Goal: Download file/media

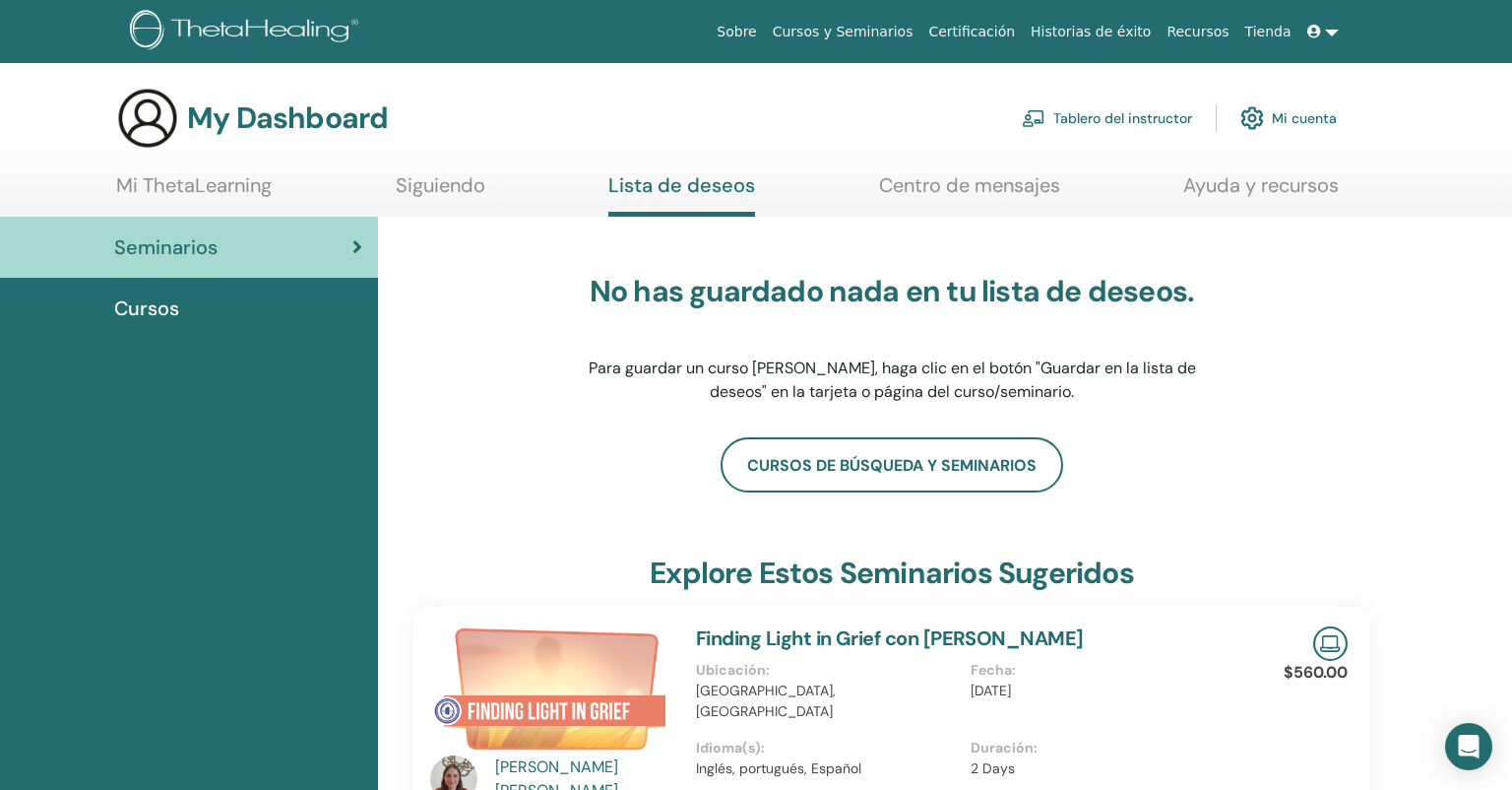
click at [1268, 114] on link "Mi cuenta" at bounding box center [1289, 118] width 97 height 43
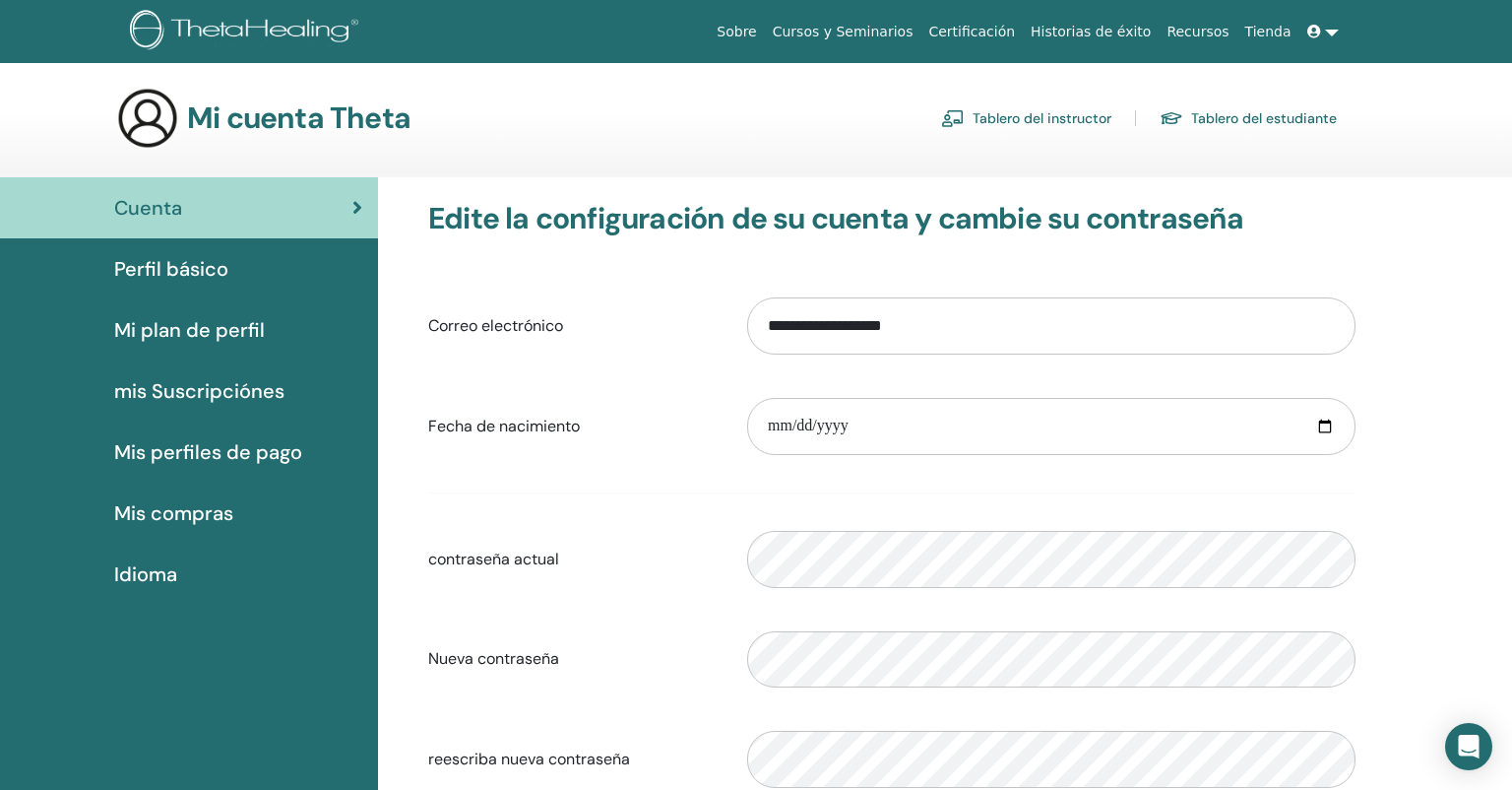
click at [1210, 116] on link "Tablero del estudiante" at bounding box center [1248, 119] width 177 height 32
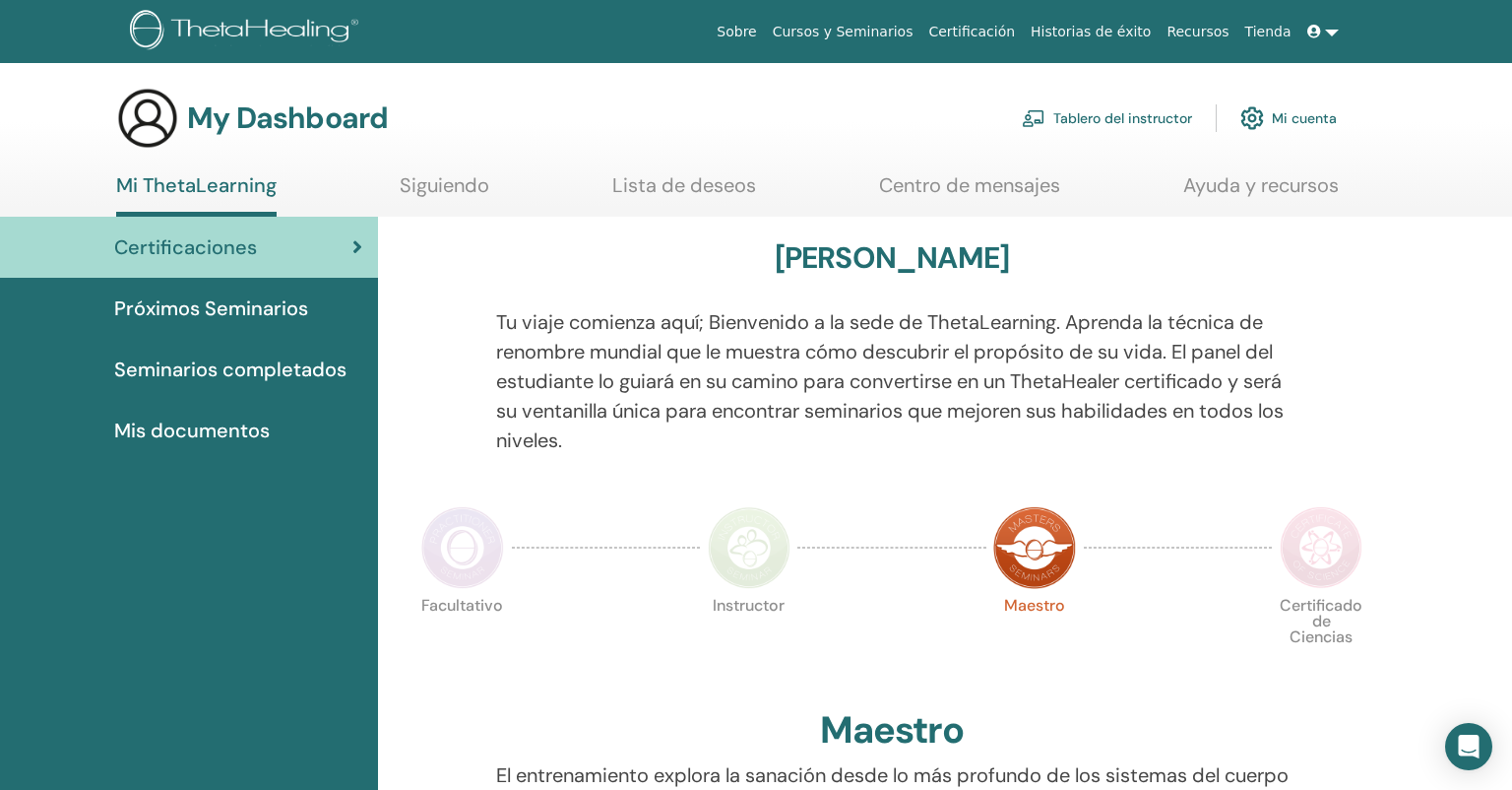
click at [1322, 35] on icon at bounding box center [1315, 32] width 14 height 14
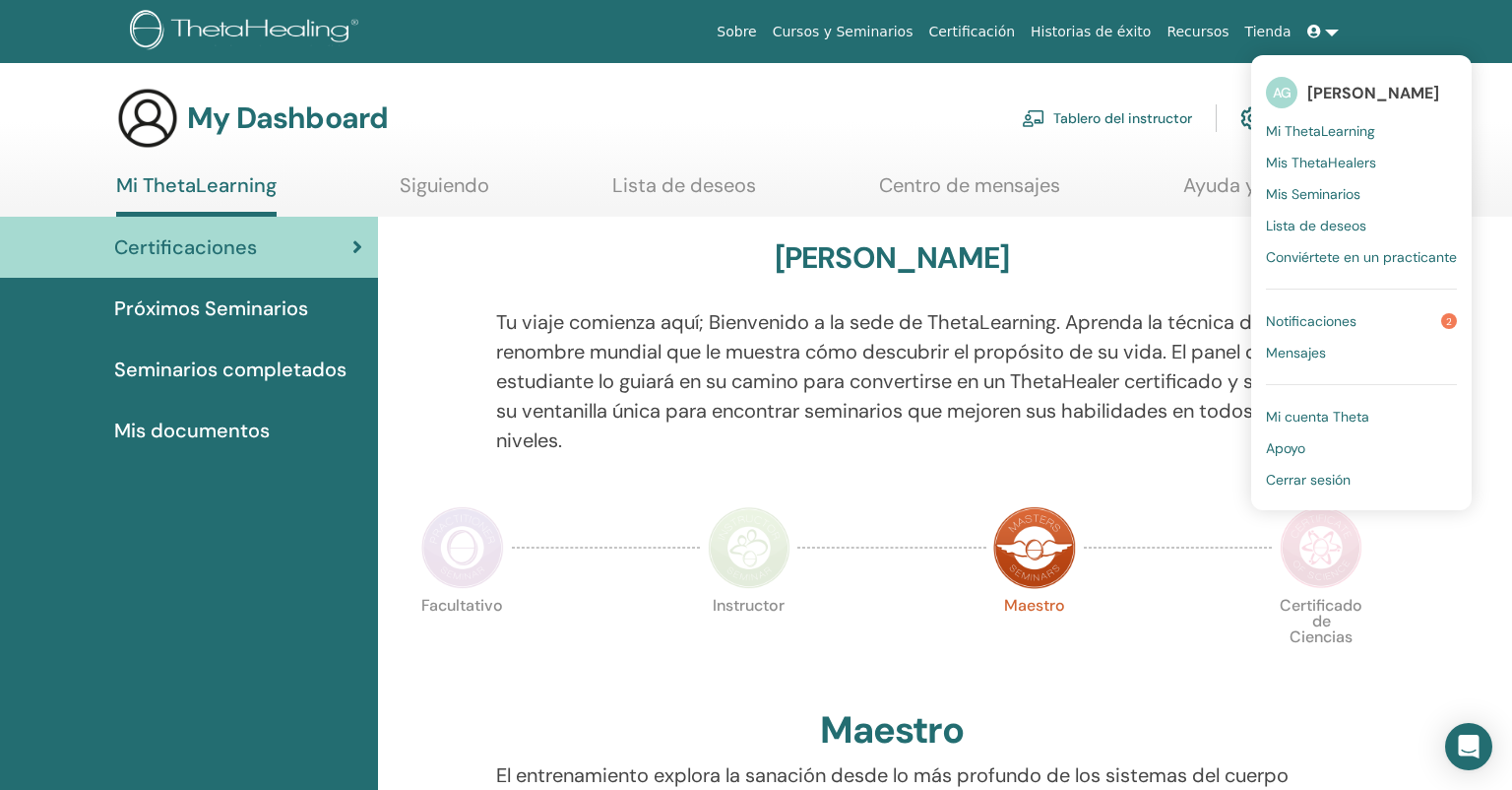
click at [1351, 189] on span "Mis Seminarios" at bounding box center [1313, 194] width 95 height 18
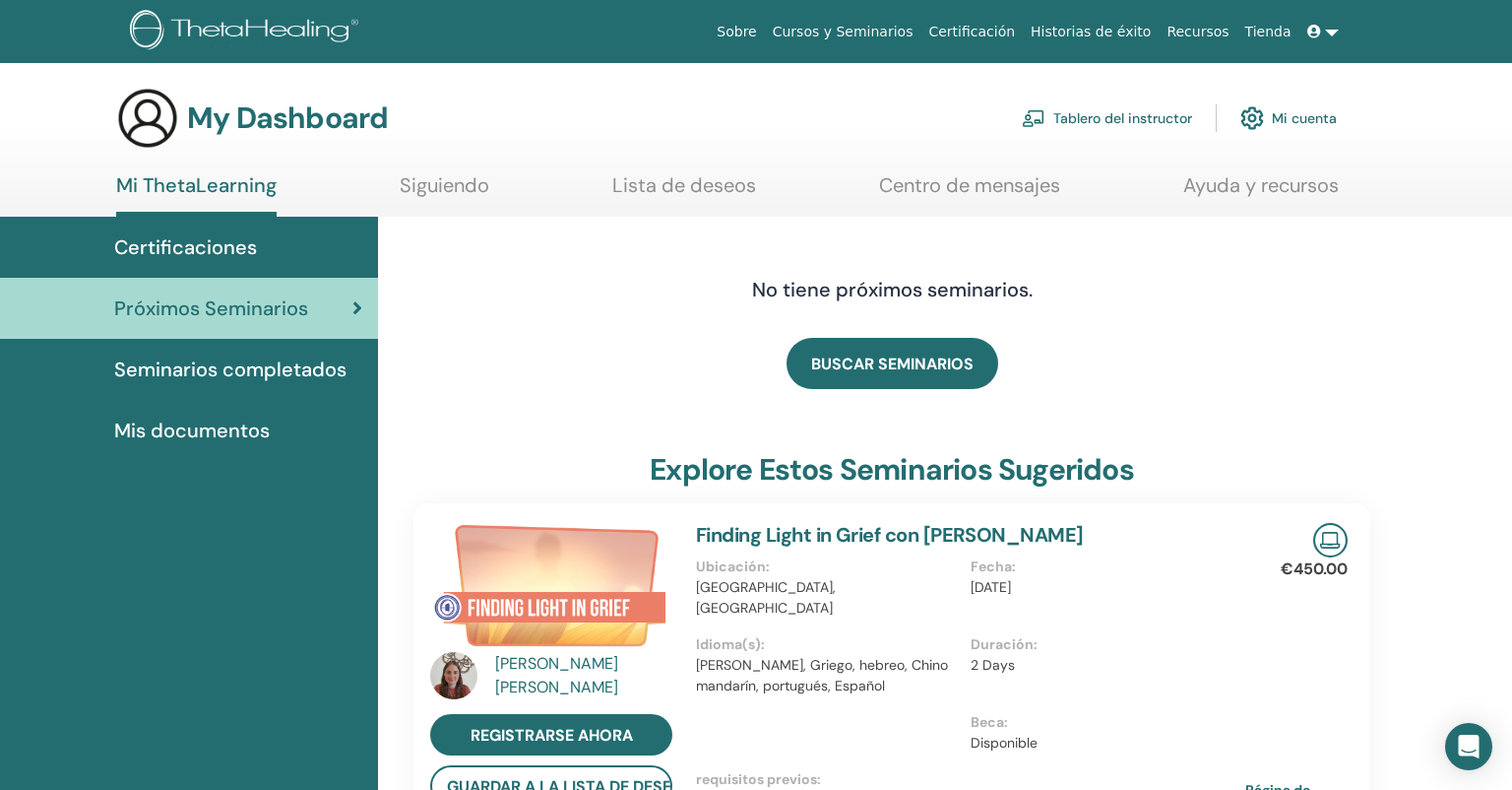
click at [254, 238] on span "Certificaciones" at bounding box center [185, 247] width 142 height 30
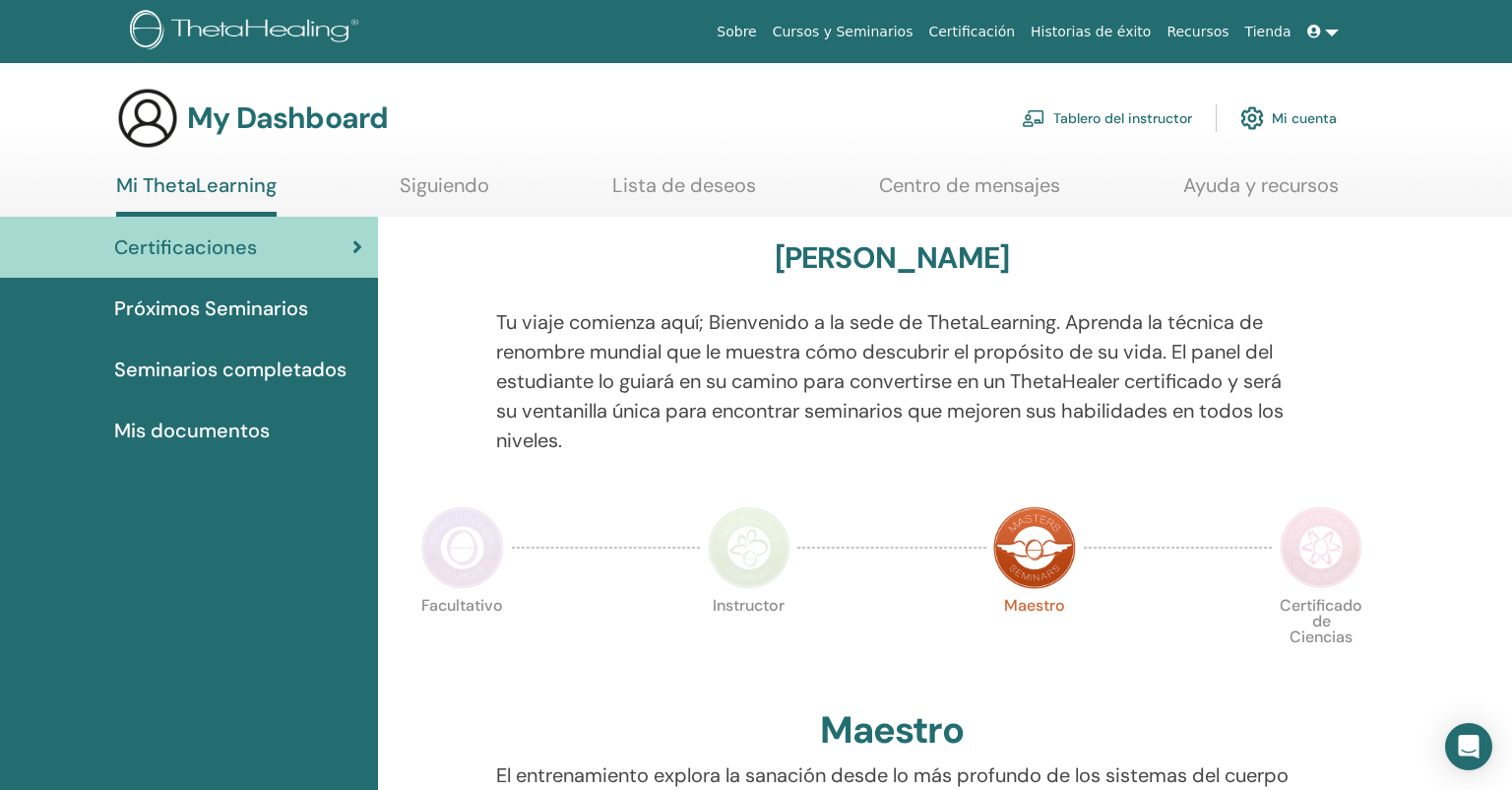
click at [254, 369] on span "Seminarios completados" at bounding box center [230, 370] width 232 height 30
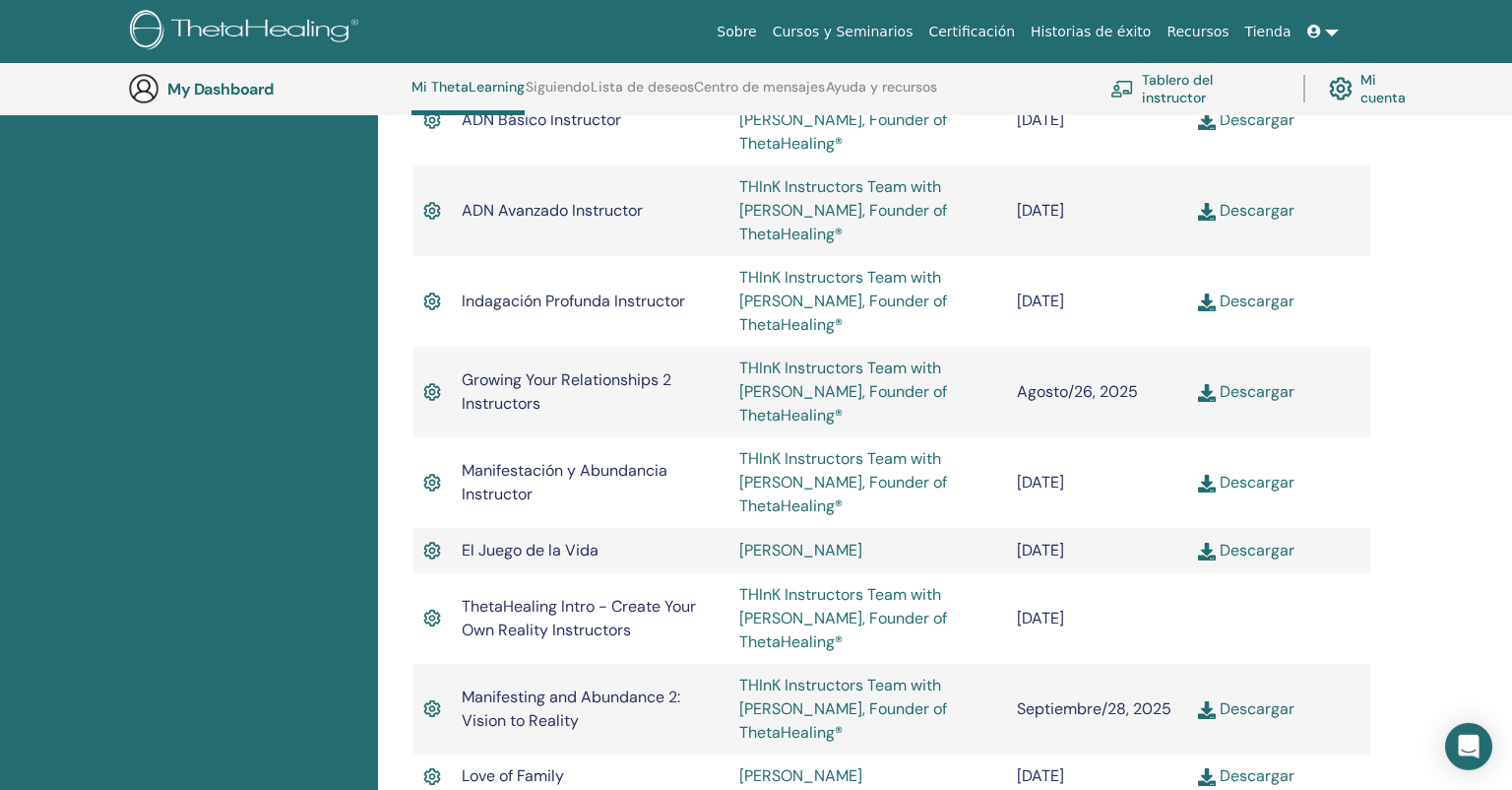
scroll to position [1647, 0]
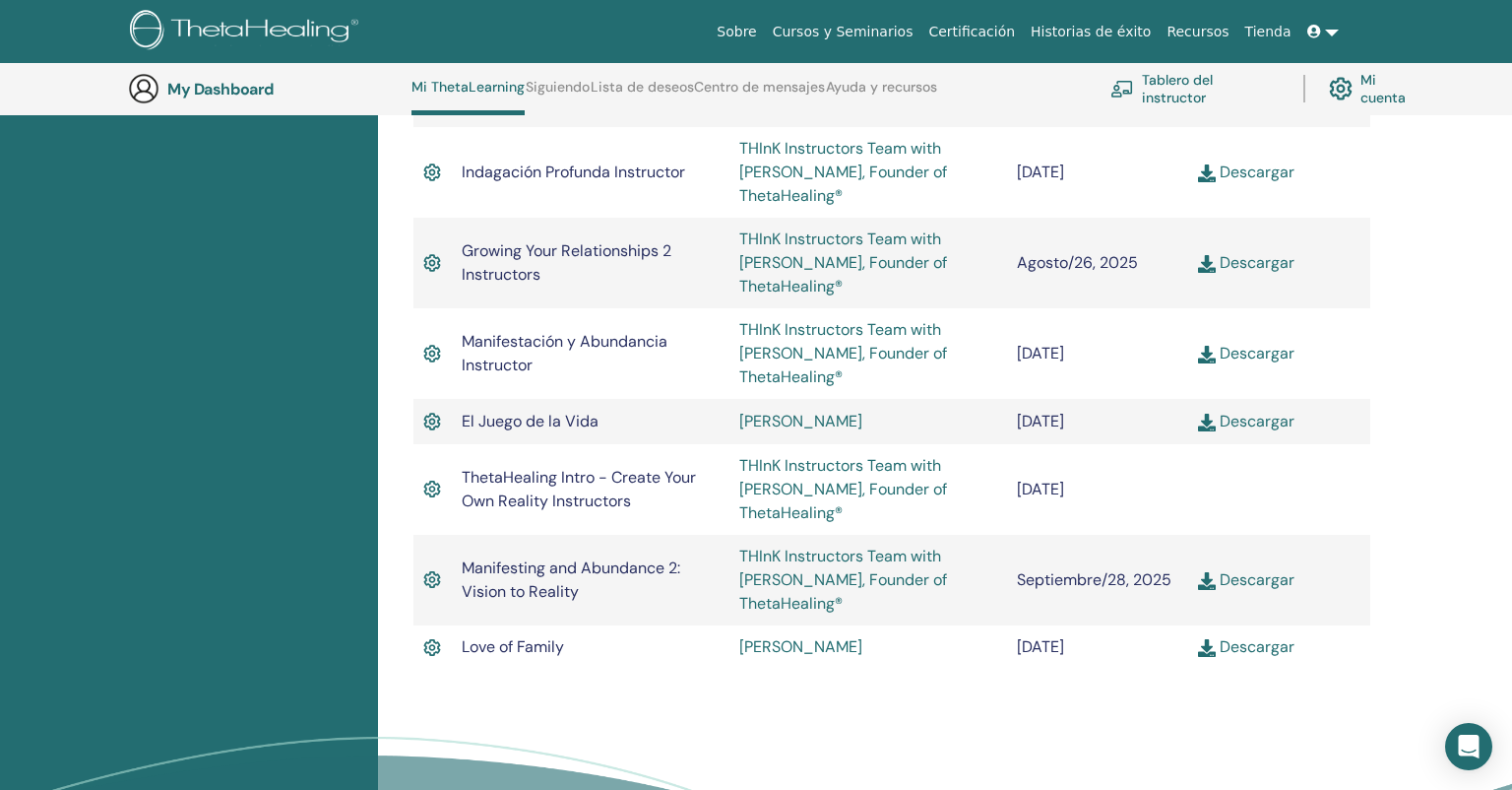
click at [1184, 626] on td "[DATE]" at bounding box center [1098, 648] width 182 height 45
click at [1220, 535] on td "Descargar" at bounding box center [1279, 580] width 182 height 91
click at [1219, 569] on link "Descargar" at bounding box center [1246, 579] width 97 height 21
click at [1205, 572] on img at bounding box center [1207, 581] width 18 height 18
click at [1281, 569] on link "Descargar" at bounding box center [1246, 579] width 97 height 21
